Goal: Task Accomplishment & Management: Manage account settings

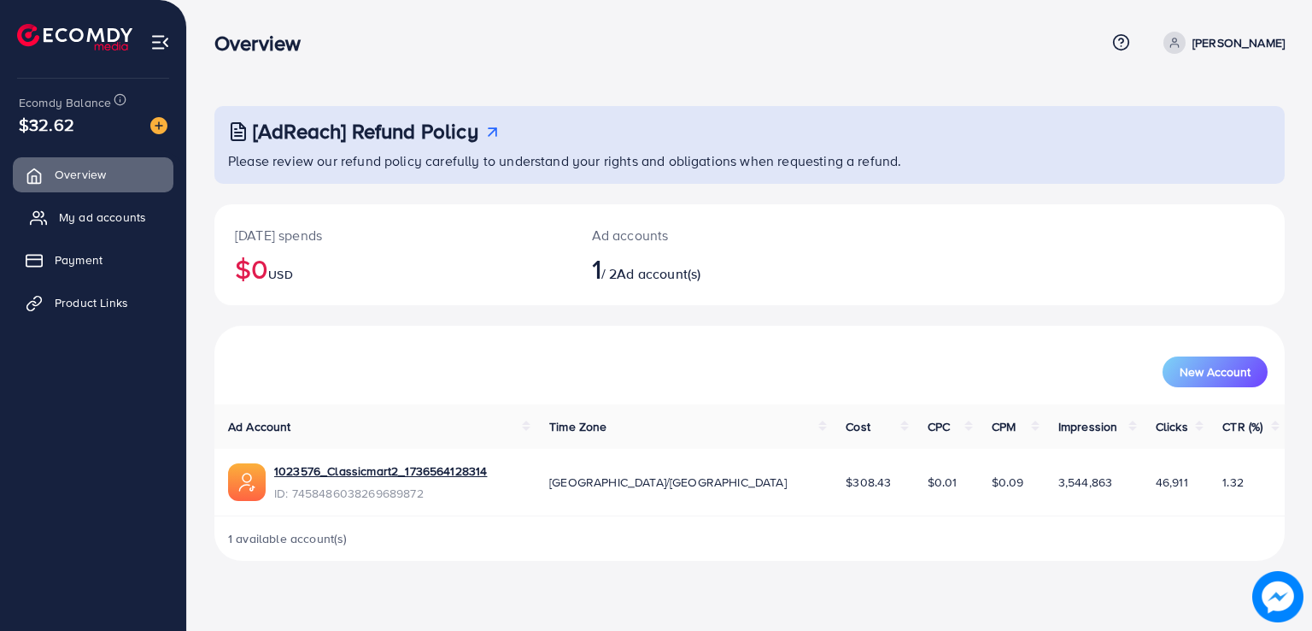
click at [101, 226] on link "My ad accounts" at bounding box center [93, 217] width 161 height 34
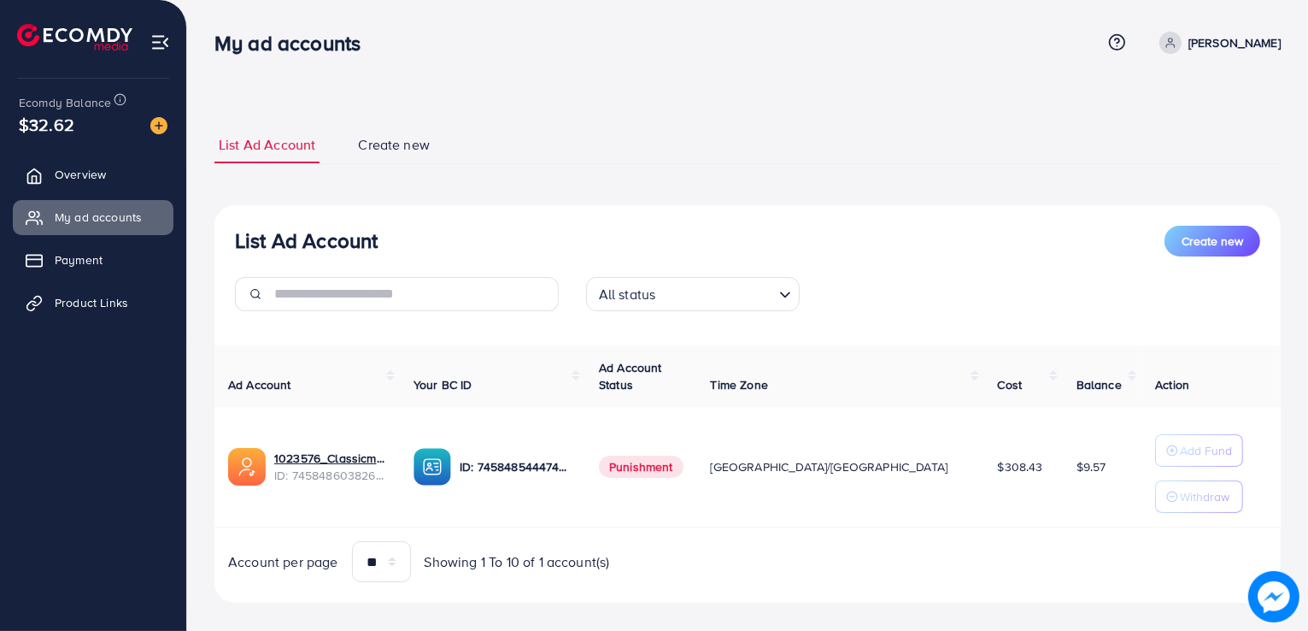
click at [1278, 606] on img at bounding box center [1275, 597] width 44 height 44
click at [305, 452] on link "1023576_Classicmart2_1736564128314" at bounding box center [330, 457] width 112 height 17
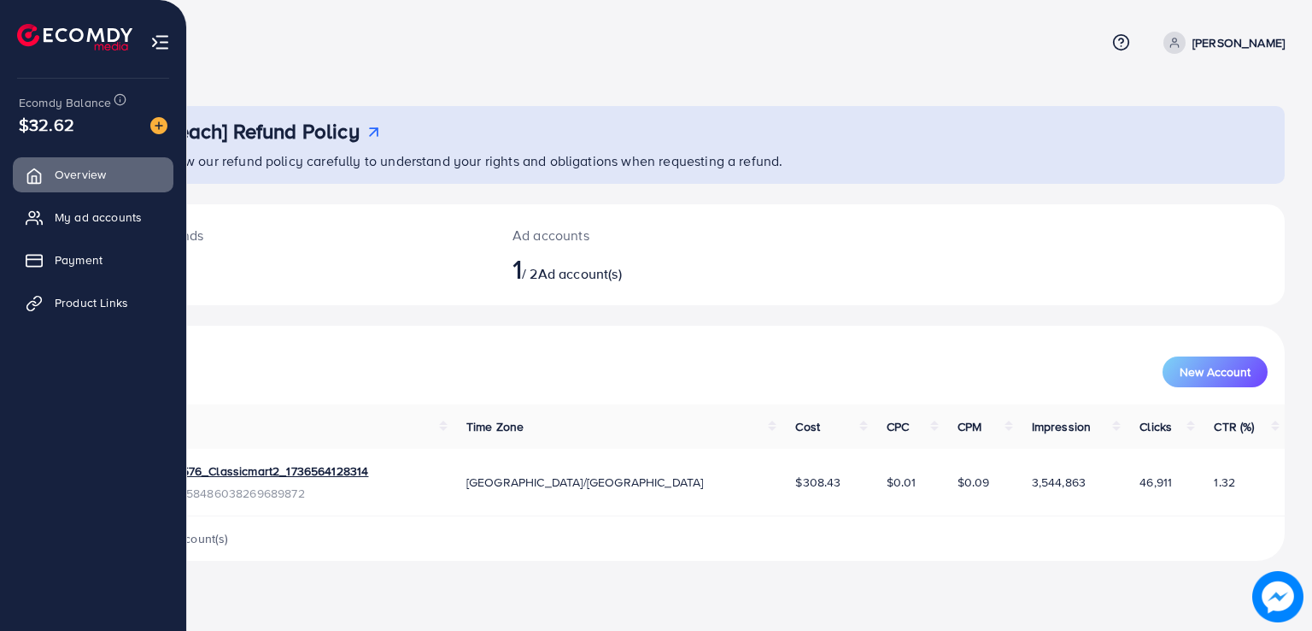
click at [80, 431] on ul "Overview My ad accounts Payment Product Links" at bounding box center [93, 346] width 186 height 392
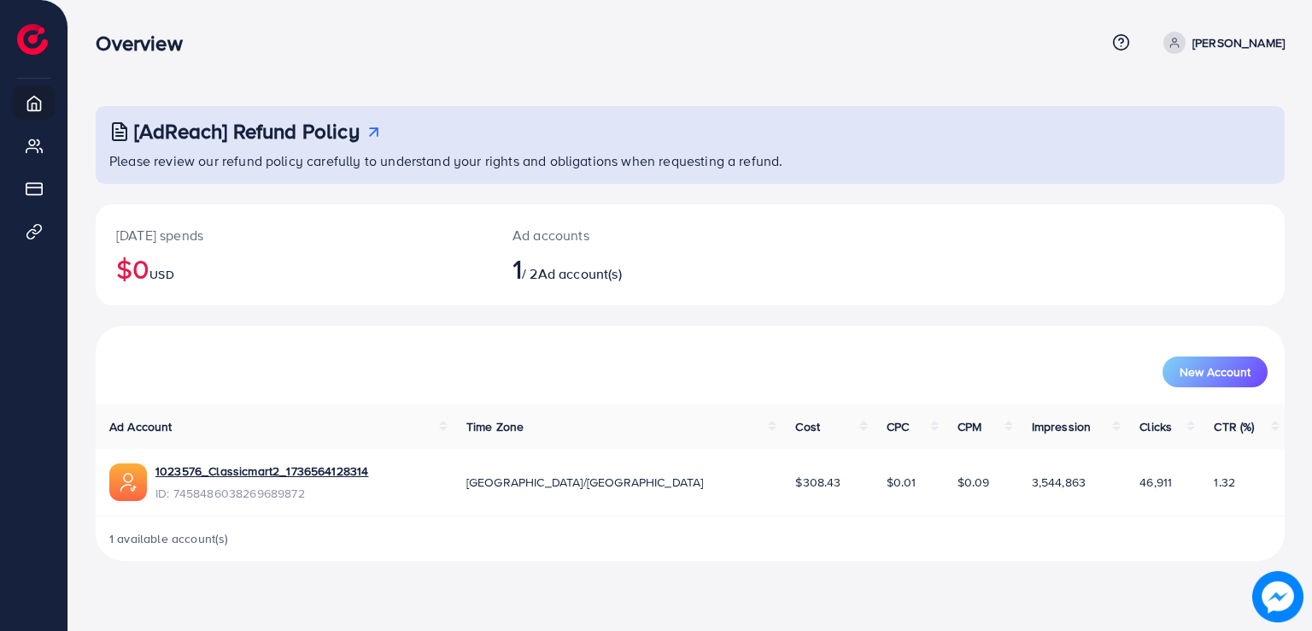
click at [396, 167] on p "Please review our refund policy carefully to understand your rights and obligat…" at bounding box center [691, 160] width 1165 height 21
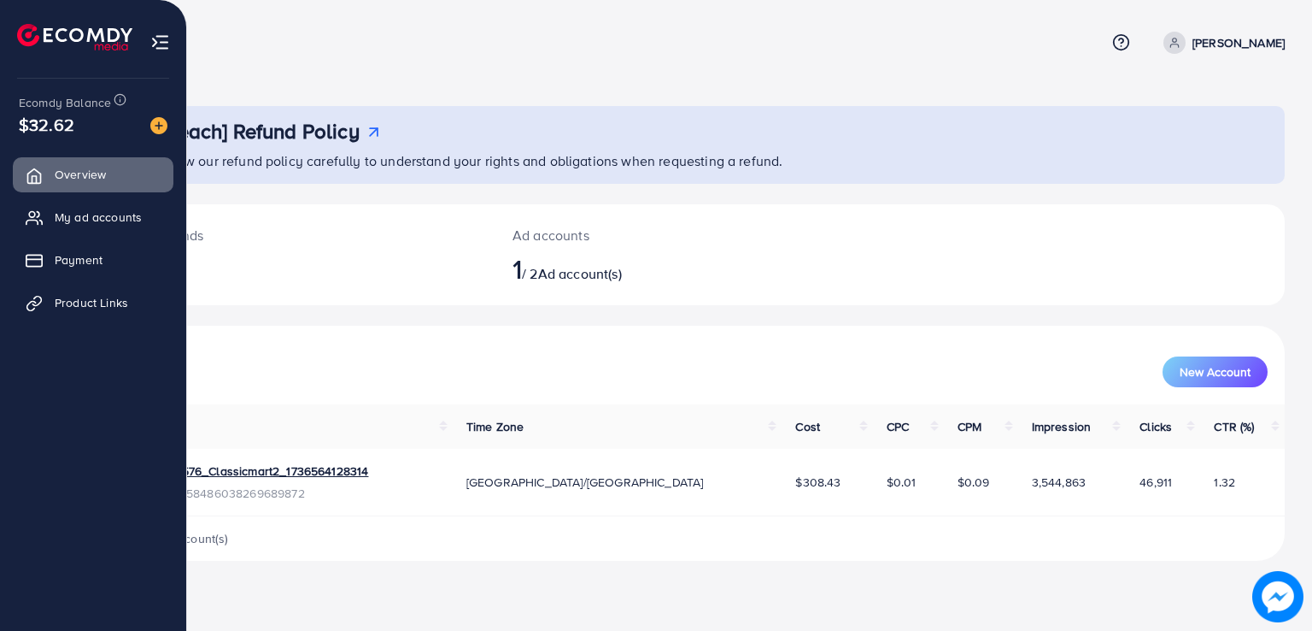
click at [72, 281] on ul "Overview My ad accounts Payment Product Links" at bounding box center [93, 247] width 186 height 181
click at [72, 263] on span "Payment" at bounding box center [83, 259] width 48 height 17
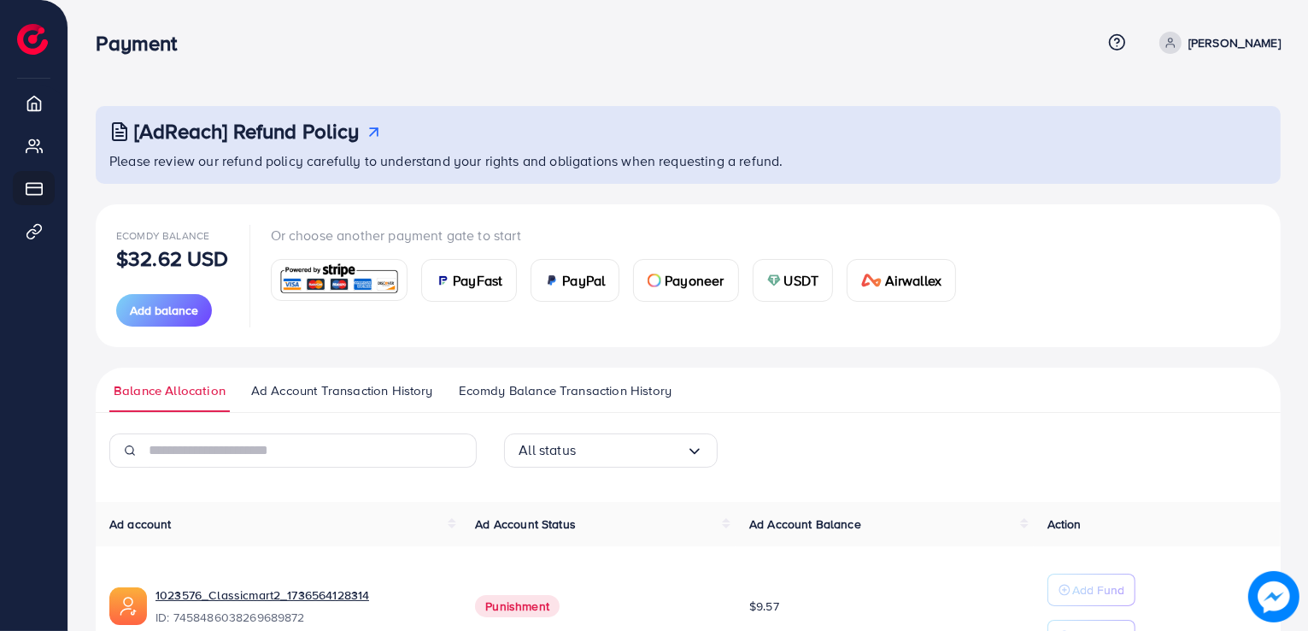
click at [267, 316] on div "Or choose another payment gate to start PayFast PayPal Payoneer USDT Airwallex" at bounding box center [600, 276] width 742 height 102
click at [299, 394] on span "Ad Account Transaction History" at bounding box center [342, 390] width 182 height 19
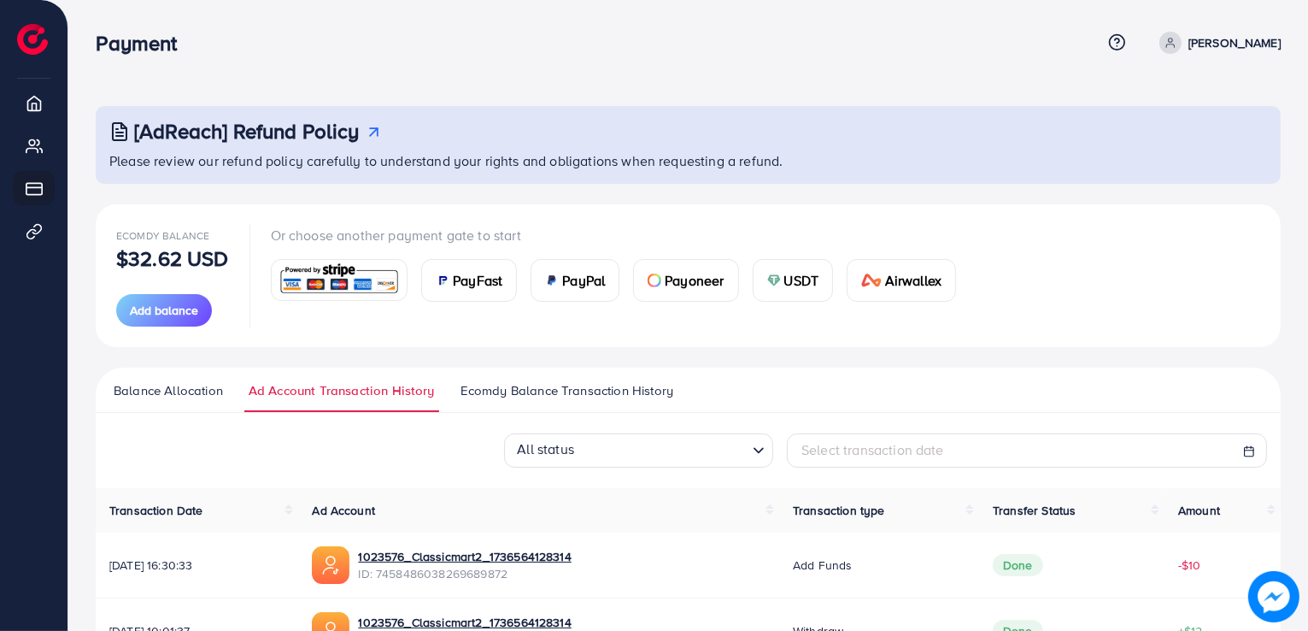
click at [481, 398] on span "Ecomdy Balance Transaction History" at bounding box center [567, 390] width 213 height 19
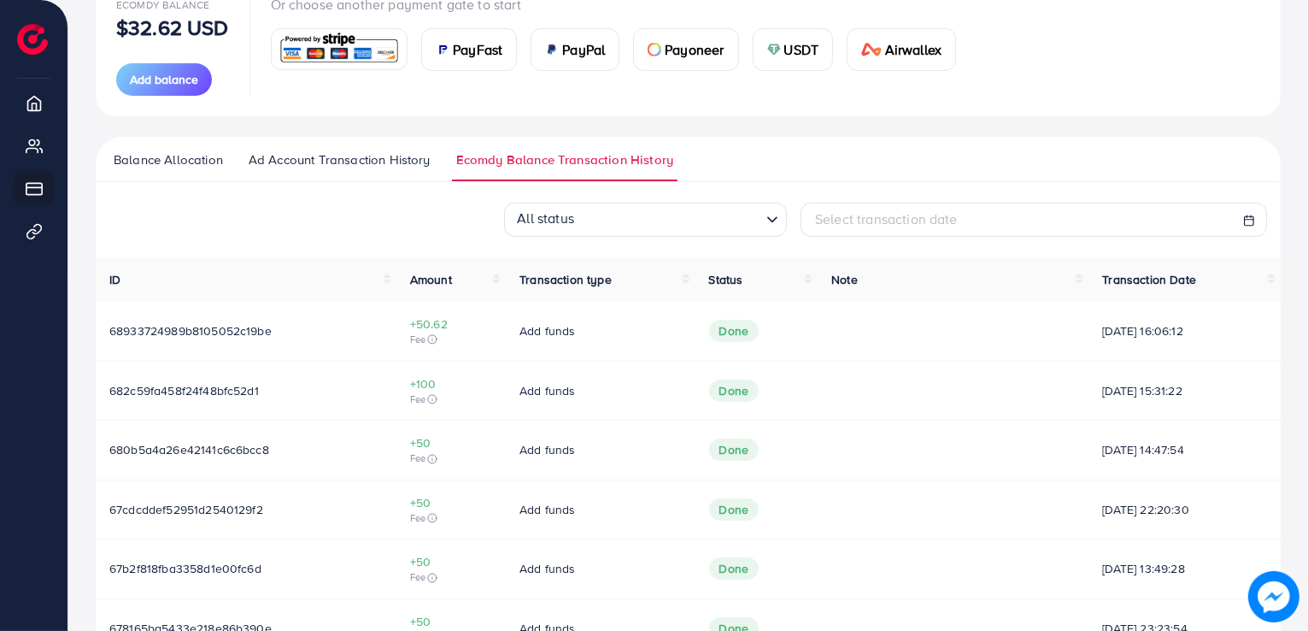
scroll to position [73, 0]
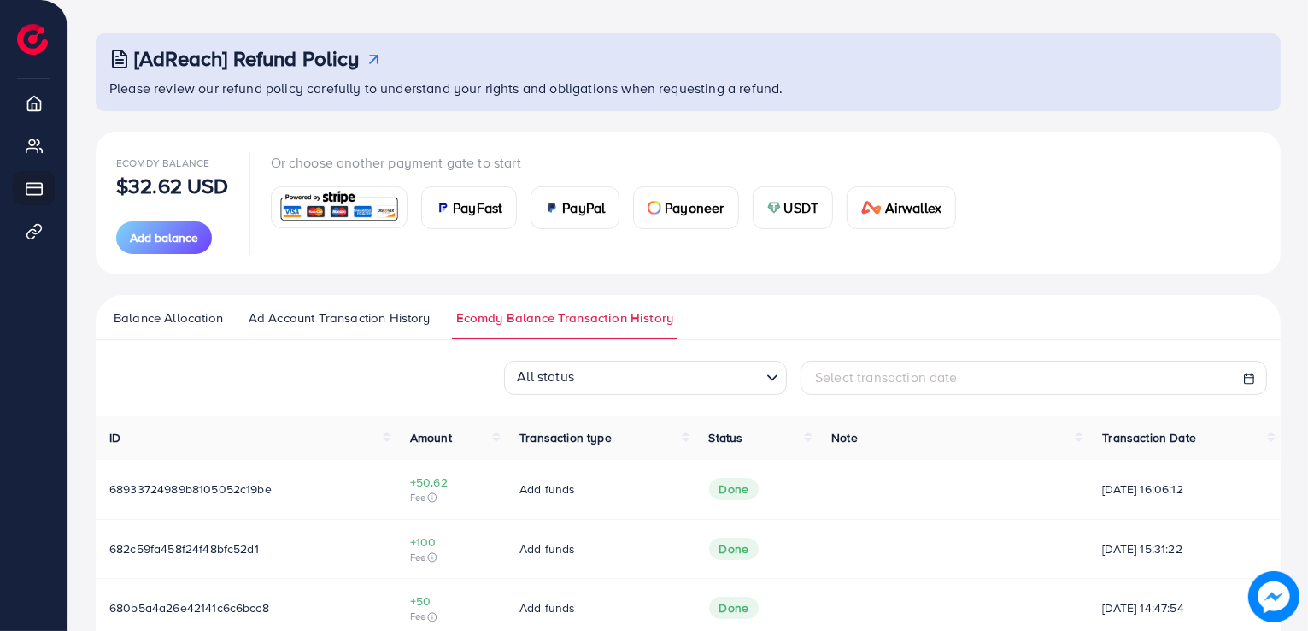
click at [403, 315] on span "Ad Account Transaction History" at bounding box center [340, 317] width 182 height 19
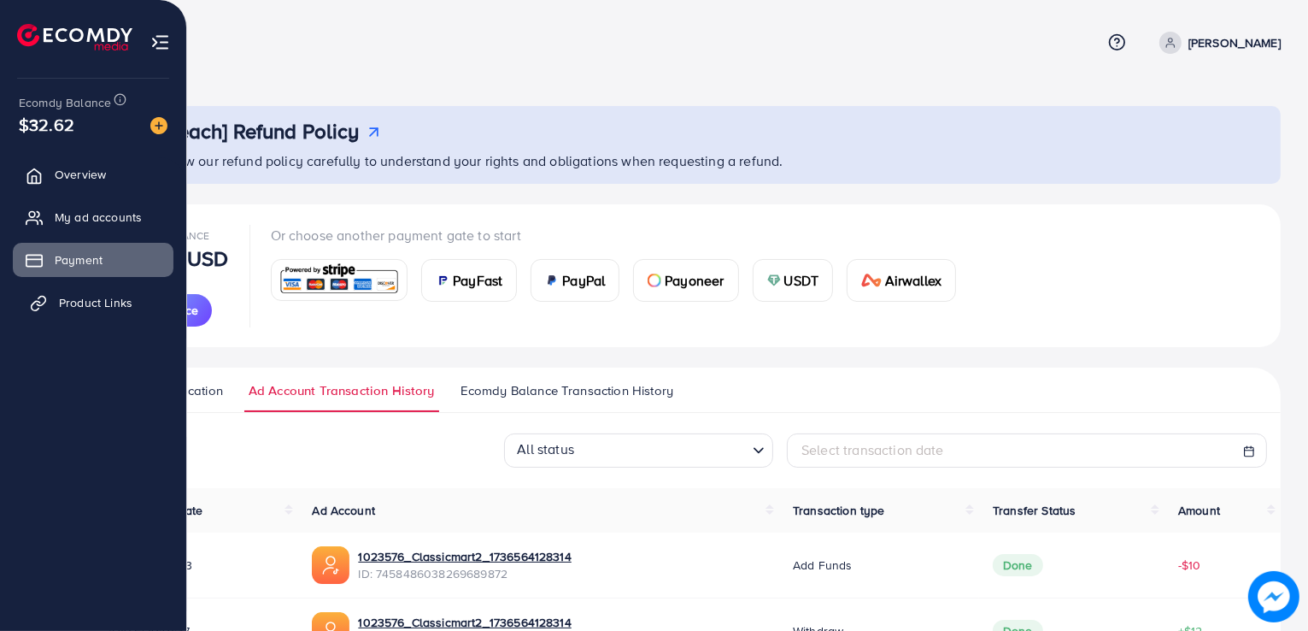
click at [44, 304] on icon at bounding box center [38, 303] width 17 height 17
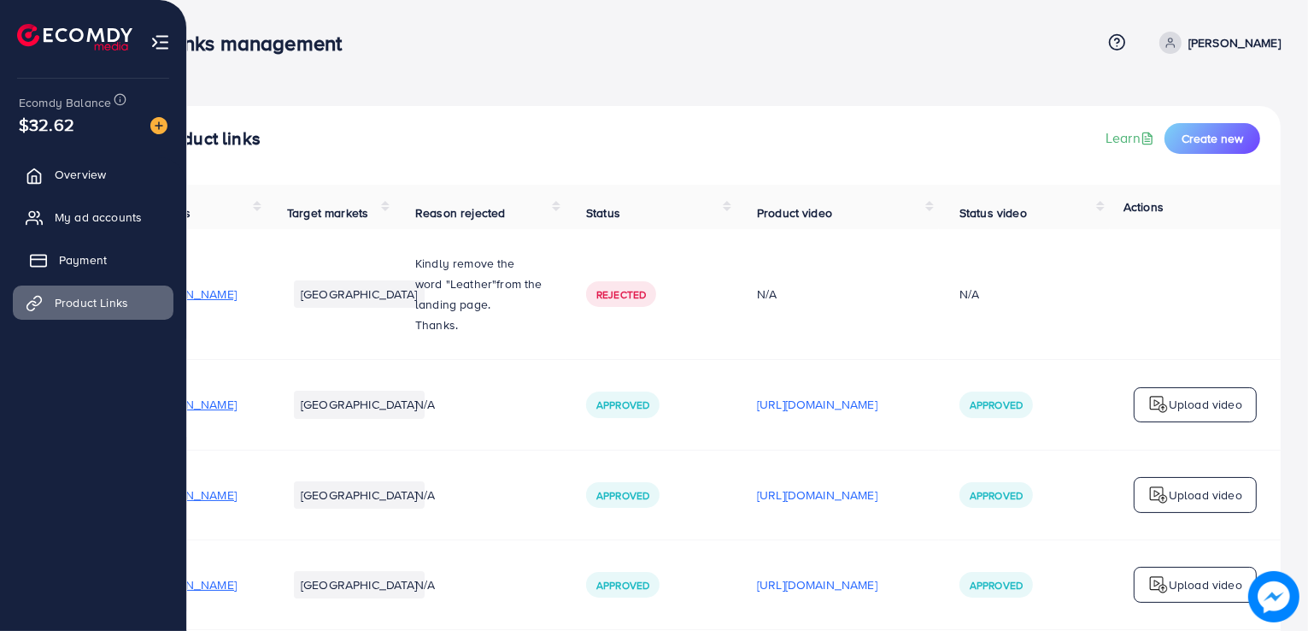
click at [41, 255] on rect at bounding box center [38, 260] width 15 height 11
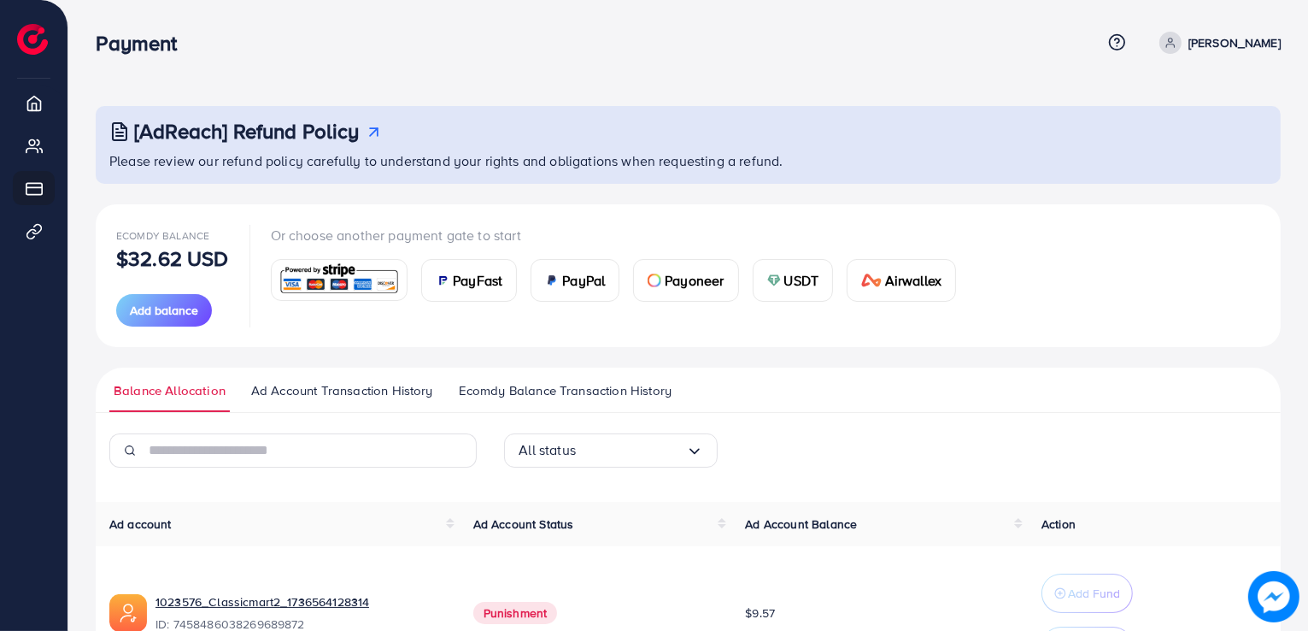
click at [116, 129] on polyline at bounding box center [117, 129] width 2 height 0
click at [120, 138] on icon at bounding box center [119, 131] width 21 height 21
